Goal: Obtain resource: Obtain resource

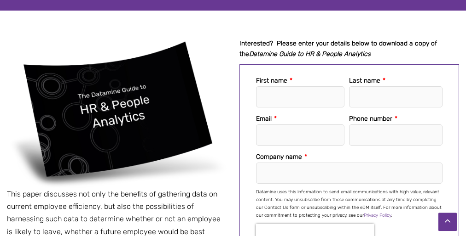
scroll to position [40, 0]
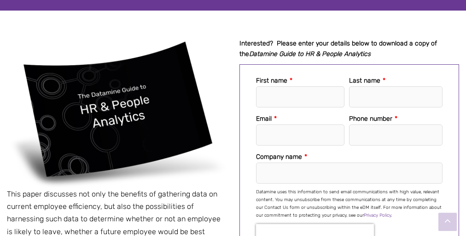
click at [349, 220] on p "Datamine uses this information to send email communications with high value, re…" at bounding box center [349, 204] width 186 height 31
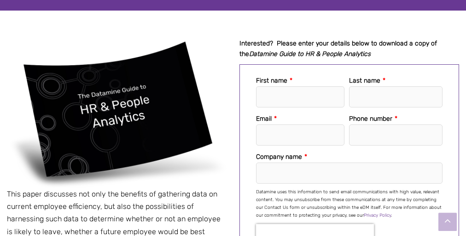
click at [349, 220] on p "Datamine uses this information to send email communications with high value, re…" at bounding box center [349, 204] width 186 height 31
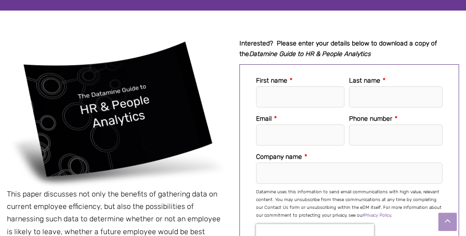
click at [349, 220] on p "Datamine uses this information to send email communications with high value, re…" at bounding box center [349, 204] width 186 height 31
